Goal: Task Accomplishment & Management: Use online tool/utility

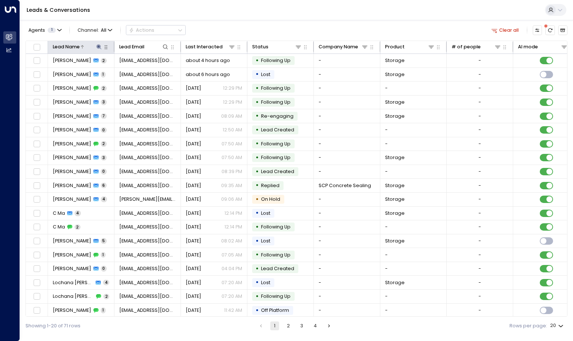
click at [98, 47] on icon at bounding box center [99, 46] width 5 height 5
click at [140, 72] on icon "button" at bounding box center [140, 71] width 5 height 5
click at [124, 71] on input "text" at bounding box center [99, 71] width 92 height 13
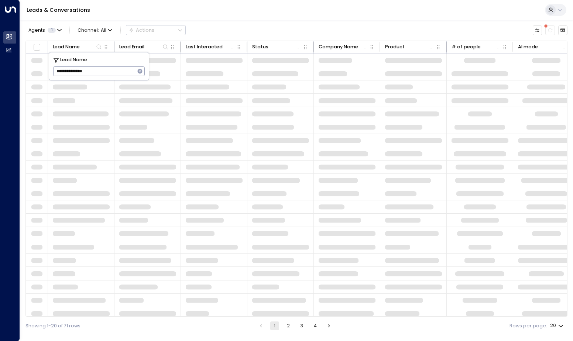
type input "**********"
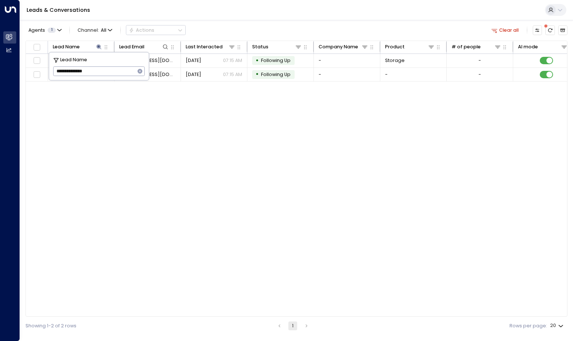
click at [220, 180] on div "Lead Name Lead Email Last Interacted Status Company Name Product # of people AI…" at bounding box center [296, 179] width 542 height 277
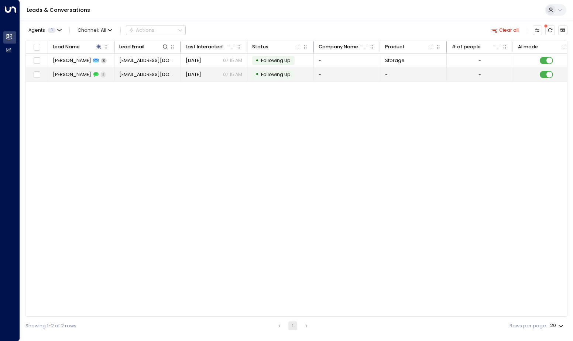
click at [154, 71] on td "[EMAIL_ADDRESS][DOMAIN_NAME]" at bounding box center [148, 75] width 67 height 14
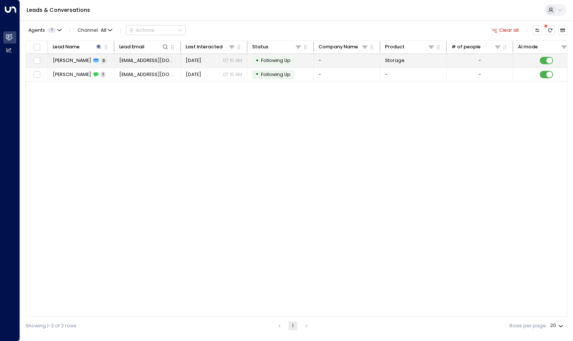
click at [157, 61] on span "[EMAIL_ADDRESS][DOMAIN_NAME]" at bounding box center [147, 60] width 57 height 7
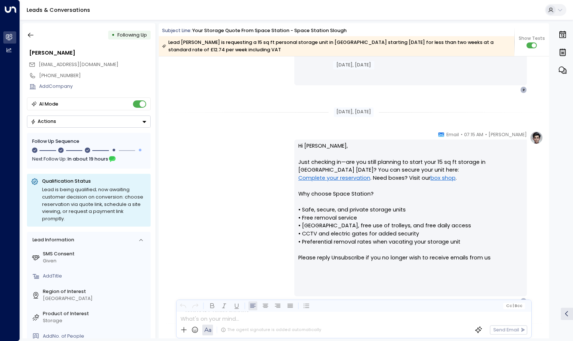
scroll to position [450, 0]
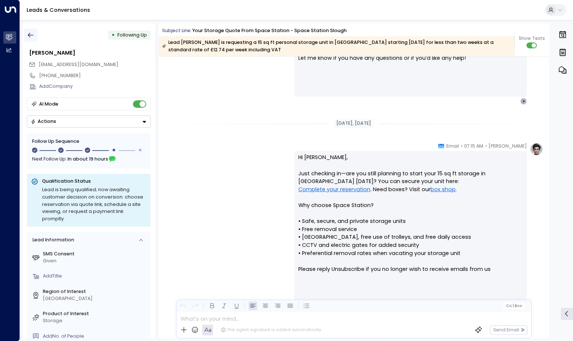
click at [32, 35] on icon "button" at bounding box center [31, 35] width 6 height 5
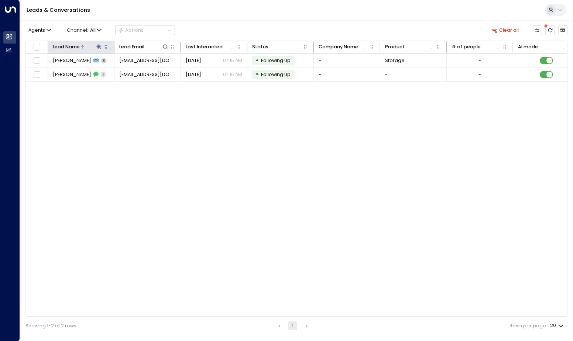
click at [97, 47] on icon at bounding box center [99, 46] width 5 height 5
click at [142, 71] on icon "button" at bounding box center [140, 71] width 5 height 5
click at [125, 74] on input "text" at bounding box center [99, 71] width 92 height 13
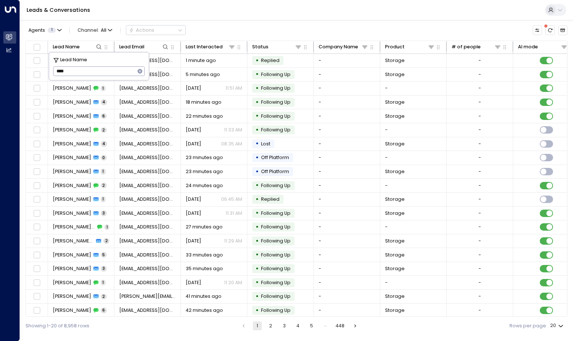
type input "****"
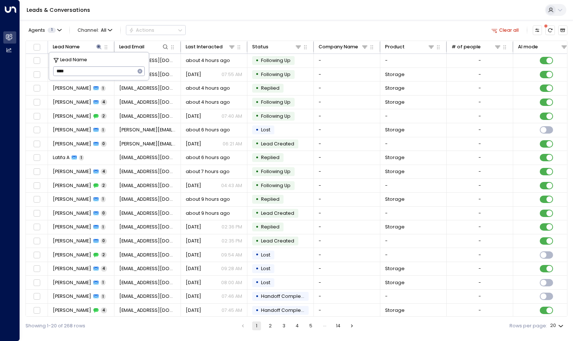
click at [292, 24] on div "Agents 1 Channel: All Actions Clear all" at bounding box center [296, 30] width 542 height 14
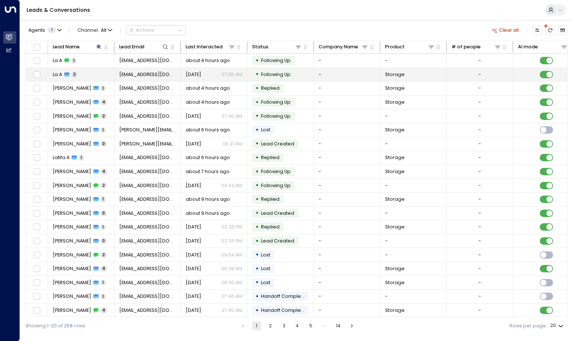
click at [66, 73] on icon at bounding box center [66, 75] width 5 height 4
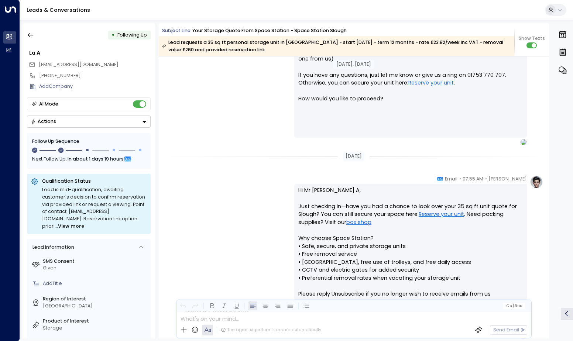
scroll to position [437, 0]
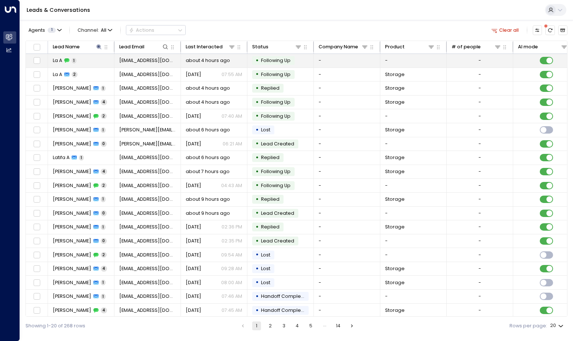
click at [72, 58] on div "La A 1" at bounding box center [65, 60] width 24 height 7
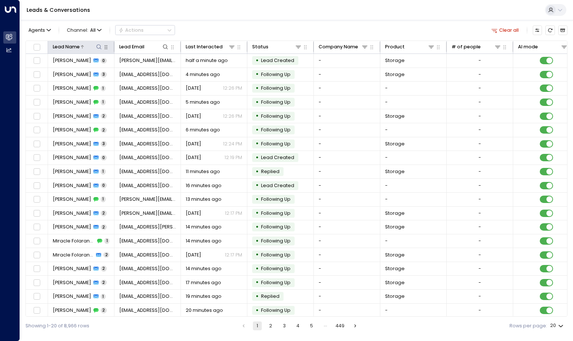
click at [100, 48] on icon at bounding box center [99, 47] width 6 height 6
click at [97, 71] on input "text" at bounding box center [99, 71] width 92 height 13
type input "**********"
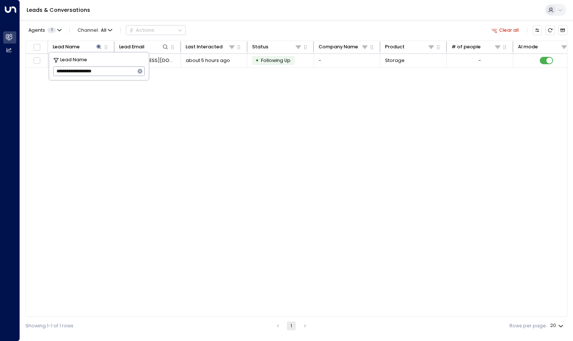
drag, startPoint x: 193, startPoint y: 163, endPoint x: 196, endPoint y: 147, distance: 16.3
click at [193, 163] on div "Lead Name Lead Email Last Interacted Status Company Name Product # of people AI…" at bounding box center [296, 179] width 542 height 277
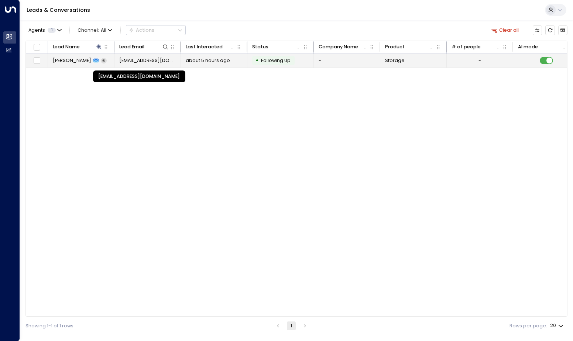
click at [150, 61] on span "misscharlotteannemiddleton@gmail.com" at bounding box center [147, 60] width 57 height 7
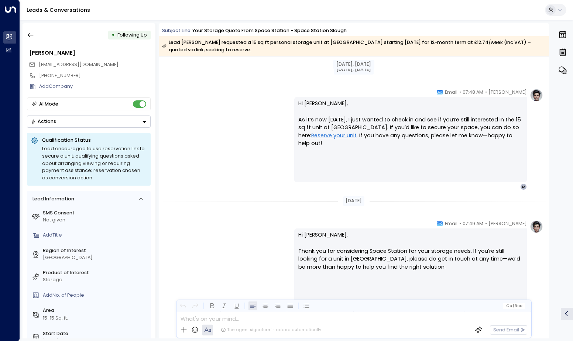
scroll to position [1116, 0]
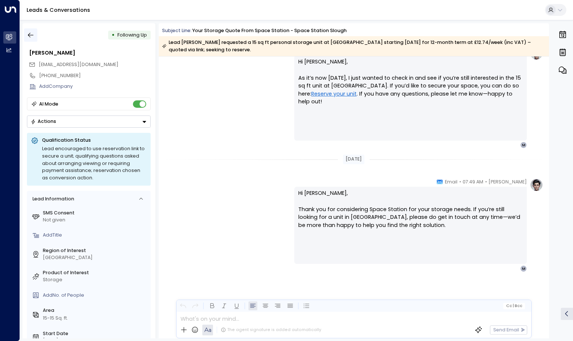
click at [32, 35] on icon "button" at bounding box center [30, 34] width 7 height 7
